Goal: Navigation & Orientation: Find specific page/section

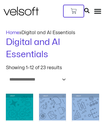
click at [89, 8] on icon at bounding box center [86, 10] width 5 height 5
